Goal: Task Accomplishment & Management: Manage account settings

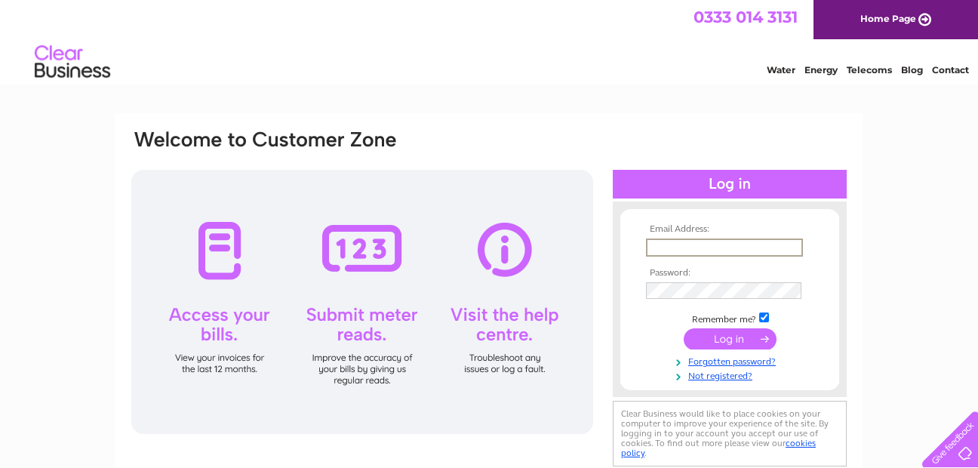
type input "the-buck-inn@btconnect.com"
click at [718, 335] on input "submit" at bounding box center [730, 338] width 93 height 21
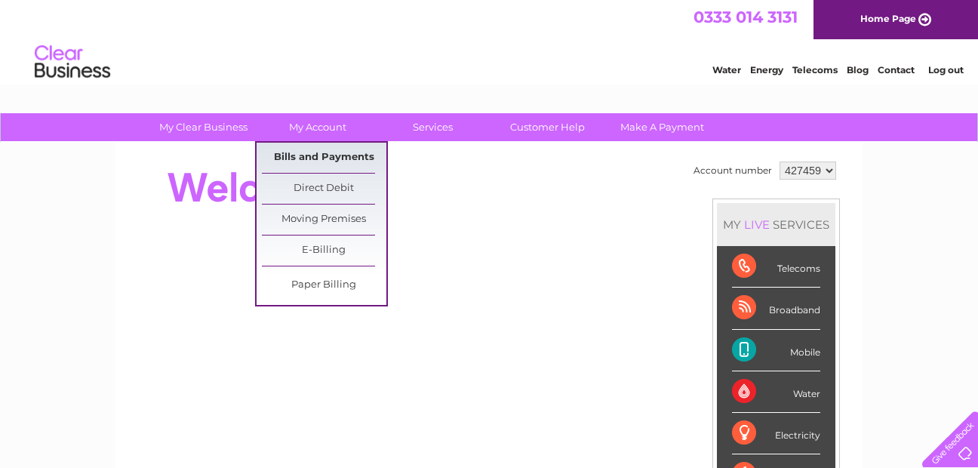
click at [306, 159] on link "Bills and Payments" at bounding box center [324, 158] width 125 height 30
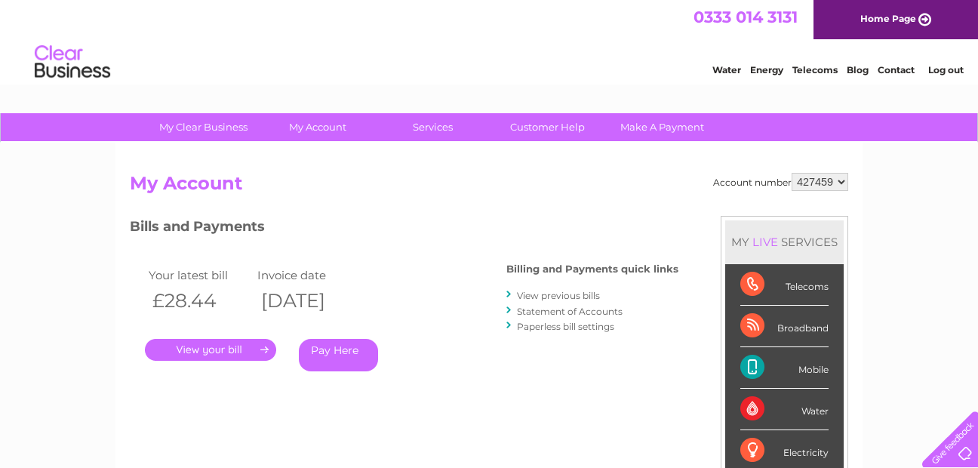
click at [532, 297] on link "View previous bills" at bounding box center [558, 295] width 83 height 11
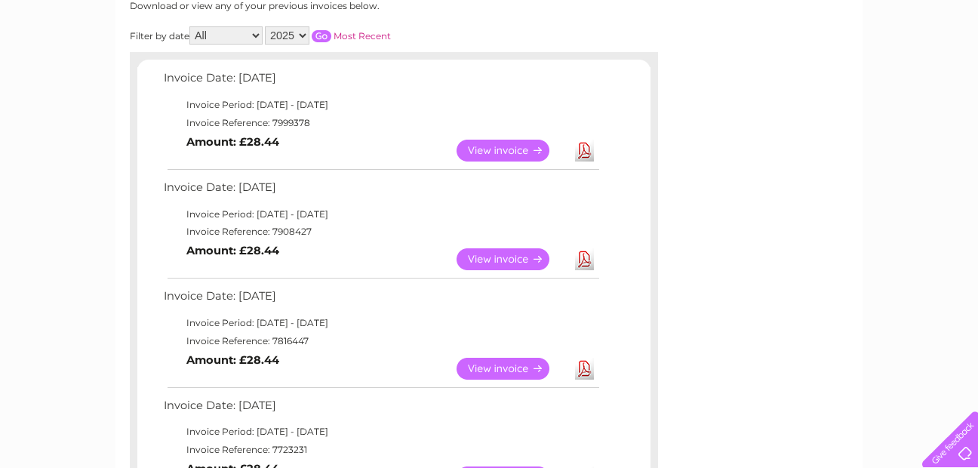
scroll to position [218, 0]
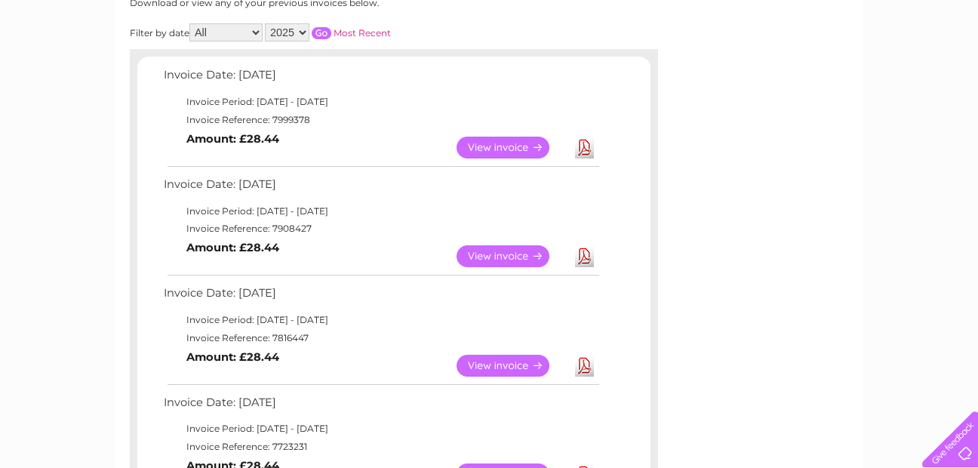
click at [487, 375] on link "View" at bounding box center [512, 366] width 111 height 22
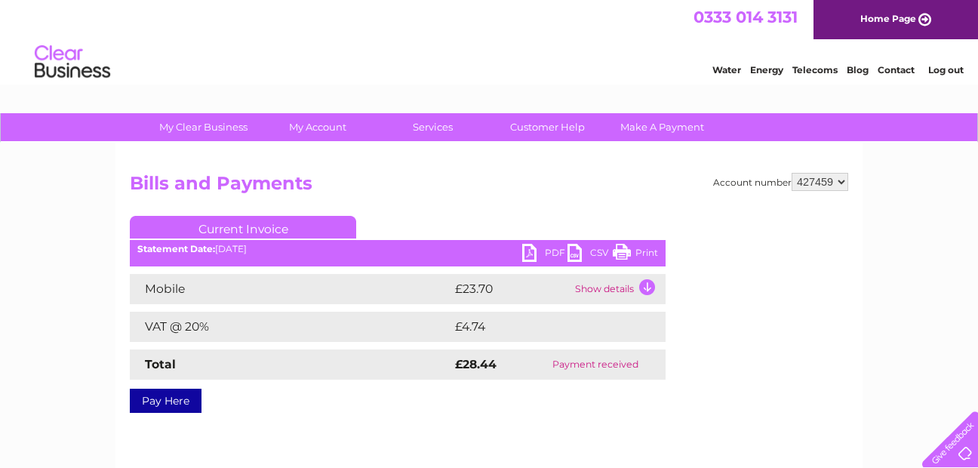
click at [639, 253] on link "Print" at bounding box center [635, 255] width 45 height 22
